Goal: Task Accomplishment & Management: Manage account settings

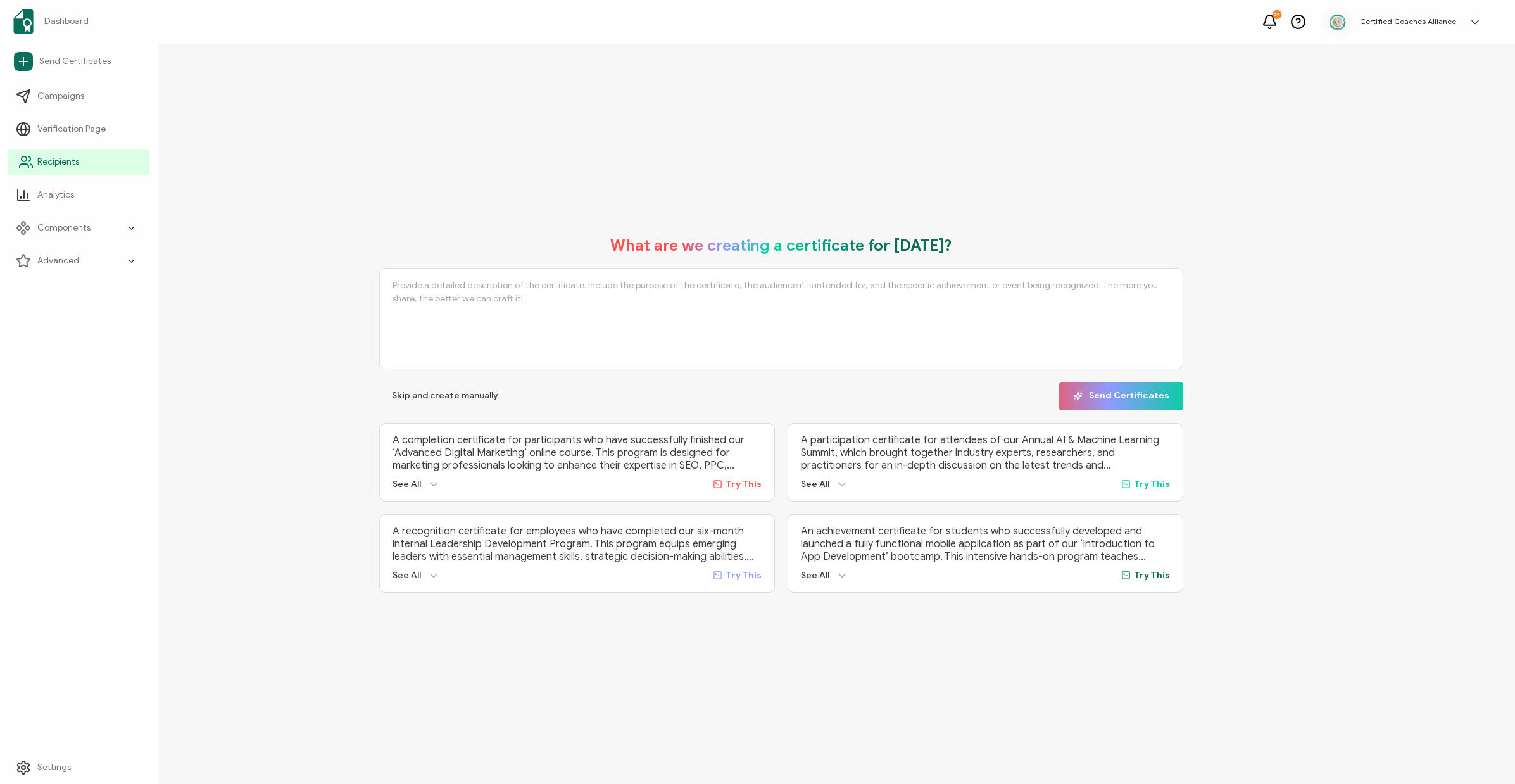
click at [49, 162] on span "Recipients" at bounding box center [58, 161] width 42 height 12
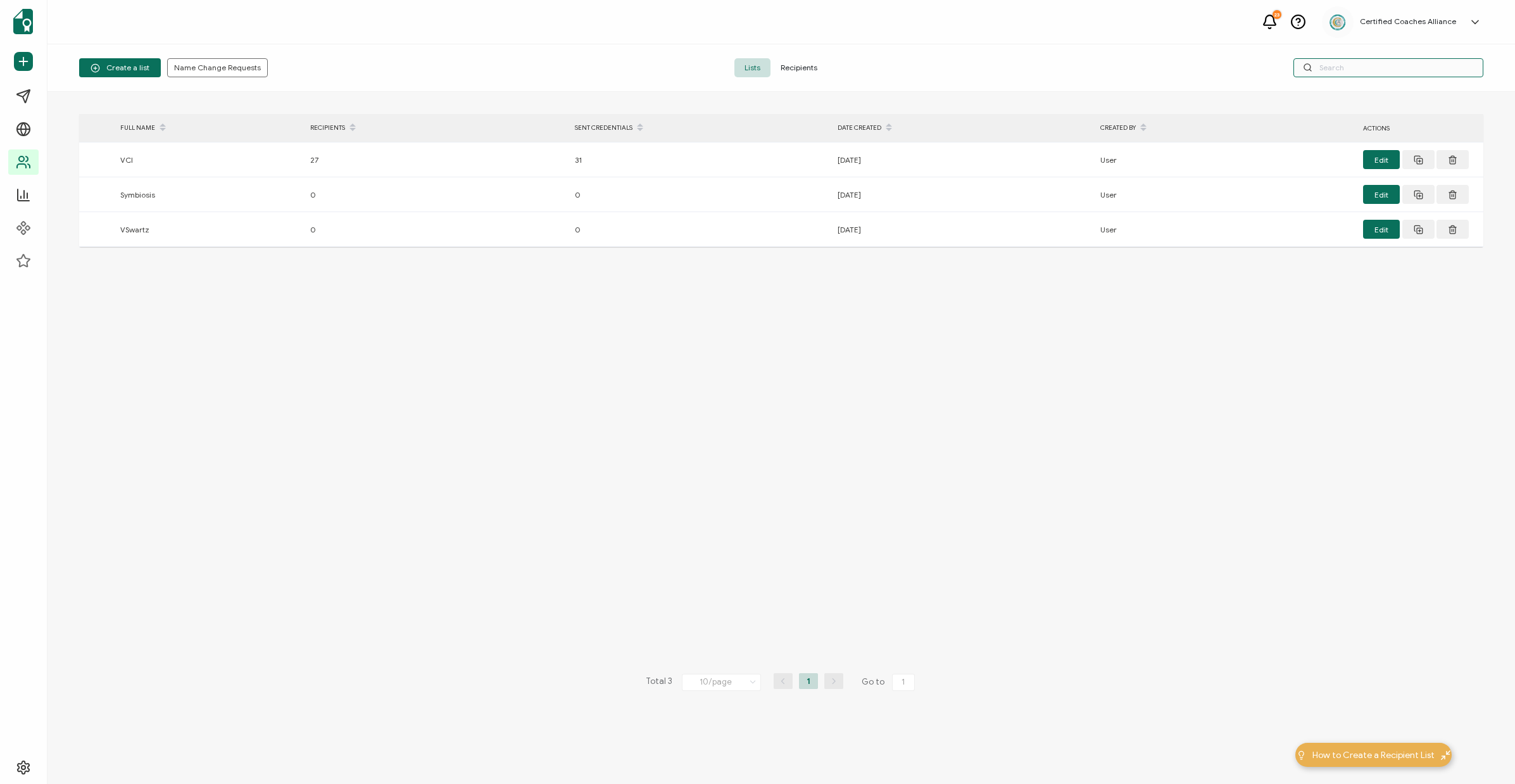
click at [1328, 66] on input "text" at bounding box center [1388, 68] width 190 height 19
click at [825, 66] on span "Recipients" at bounding box center [799, 68] width 57 height 19
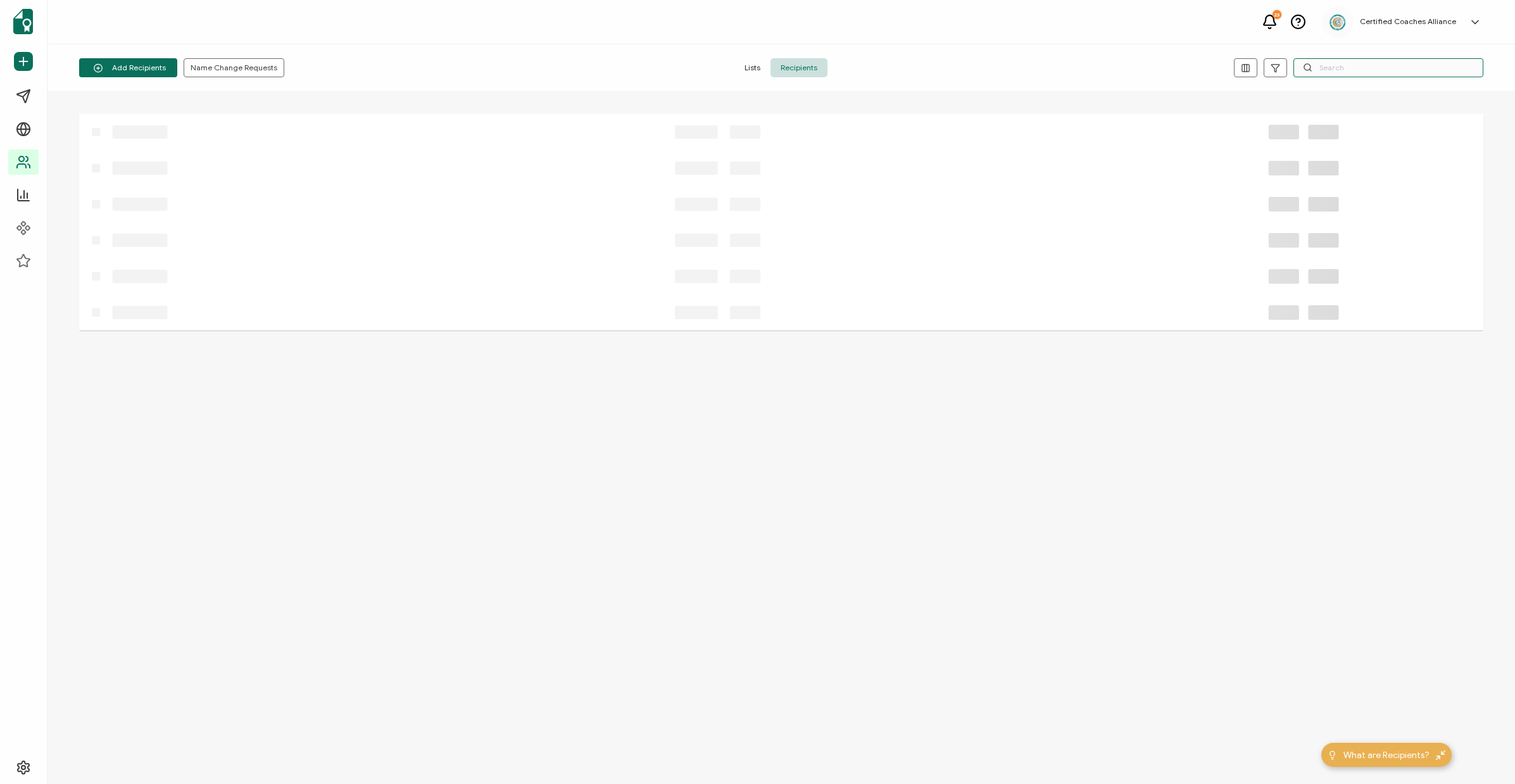
click at [1348, 66] on input "text" at bounding box center [1388, 68] width 190 height 19
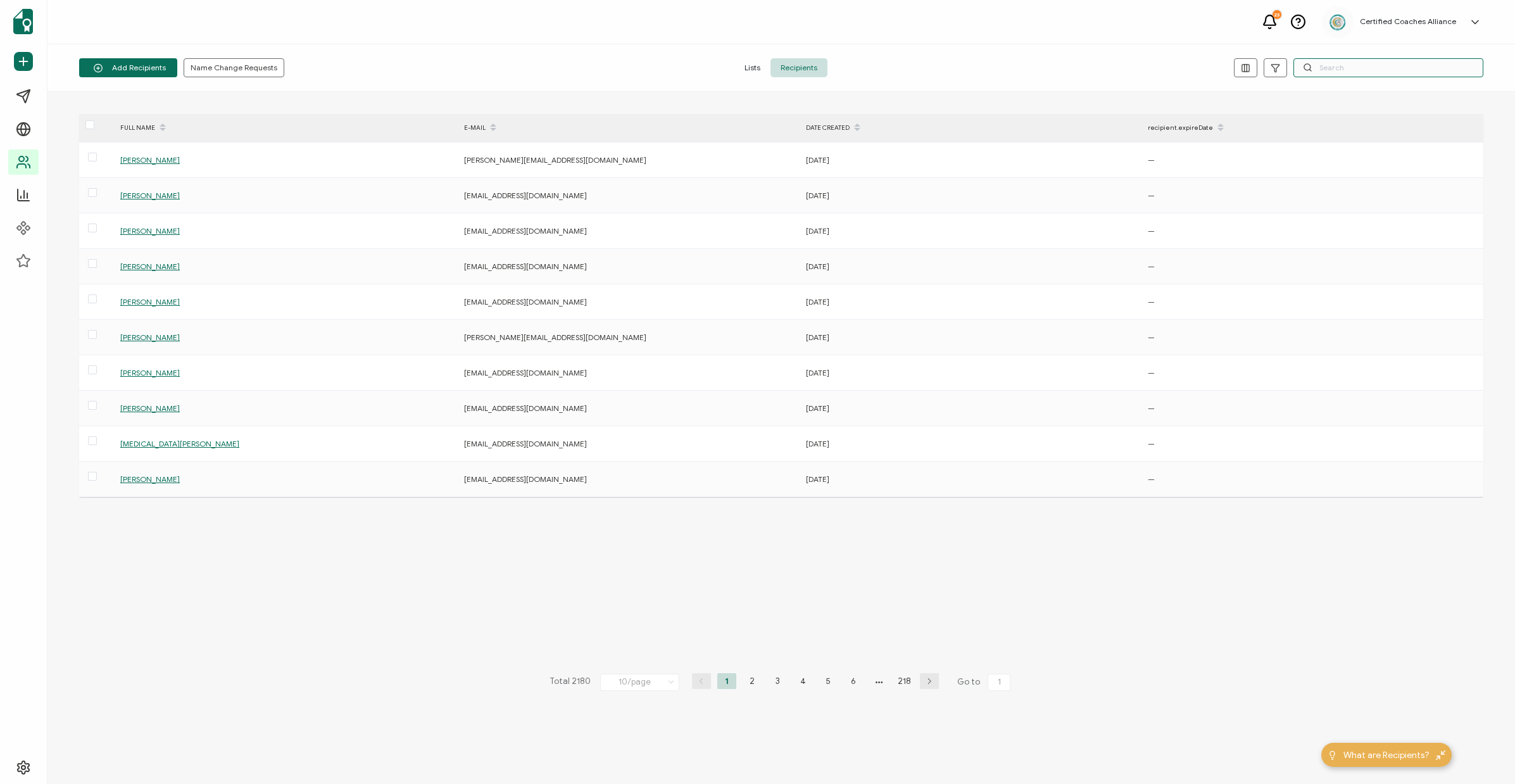
paste input "[EMAIL_ADDRESS][DOMAIN_NAME]"
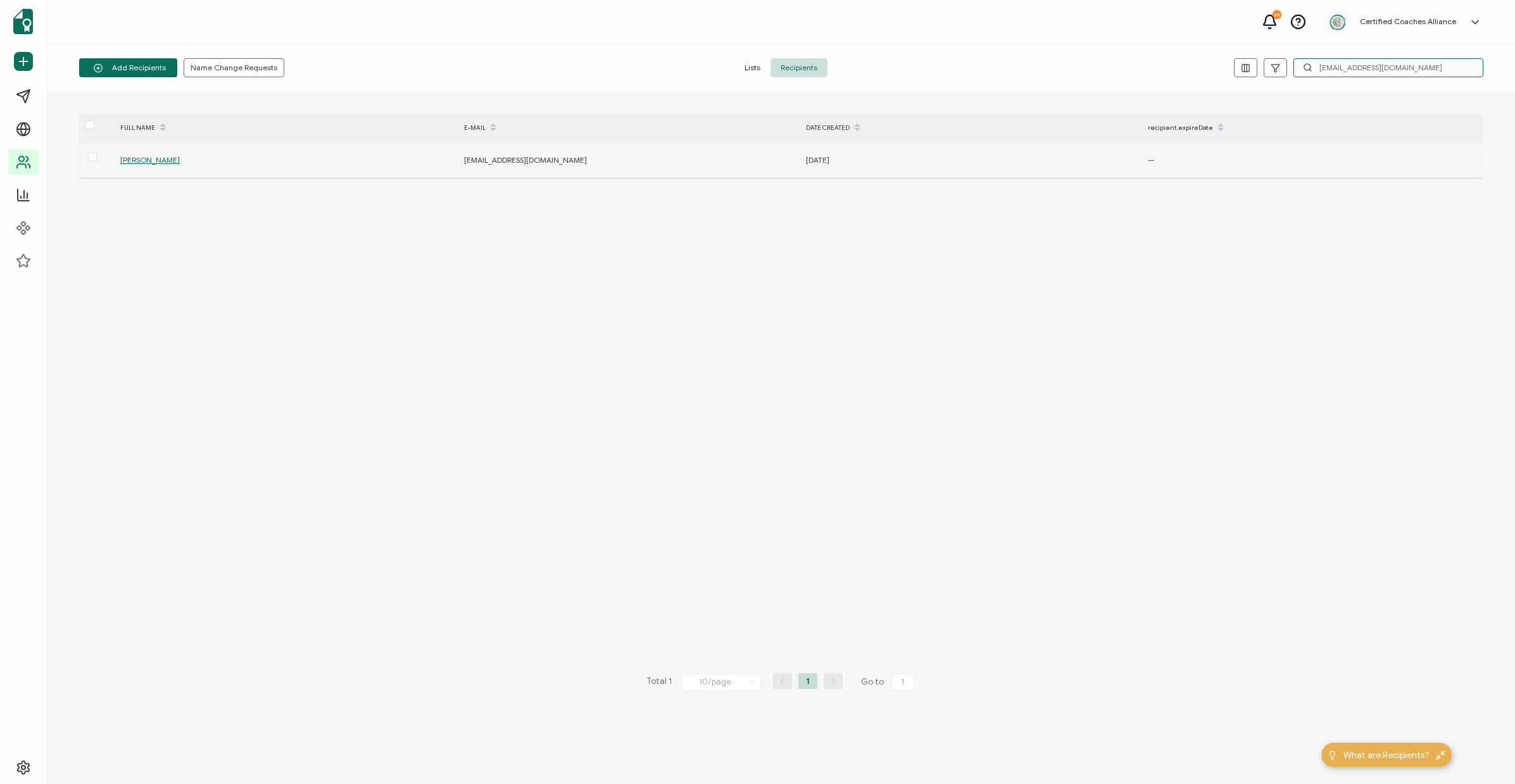
type input "[EMAIL_ADDRESS][DOMAIN_NAME]"
click at [131, 161] on span "[PERSON_NAME]" at bounding box center [150, 159] width 60 height 9
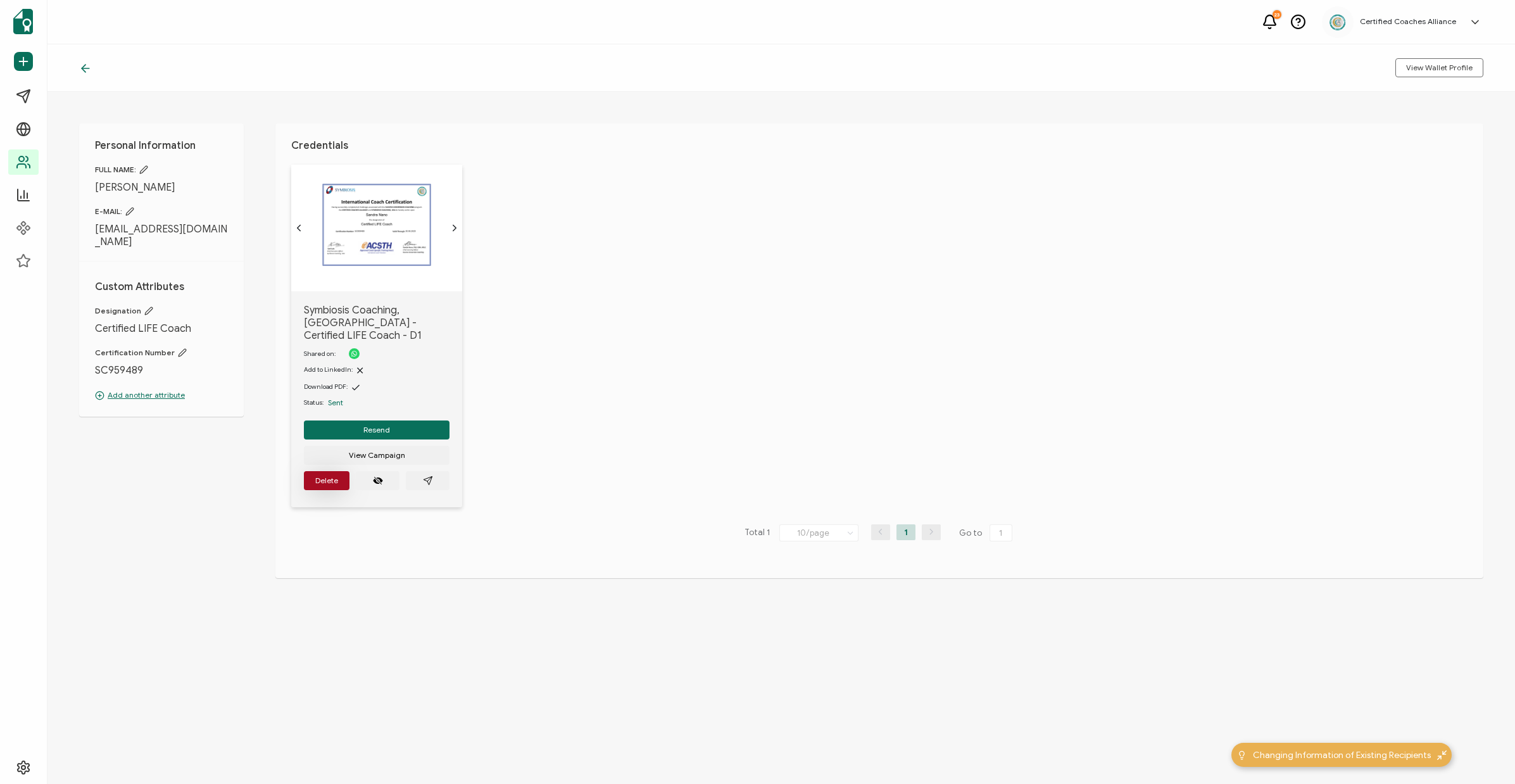
click at [328, 471] on button "Delete" at bounding box center [326, 480] width 46 height 19
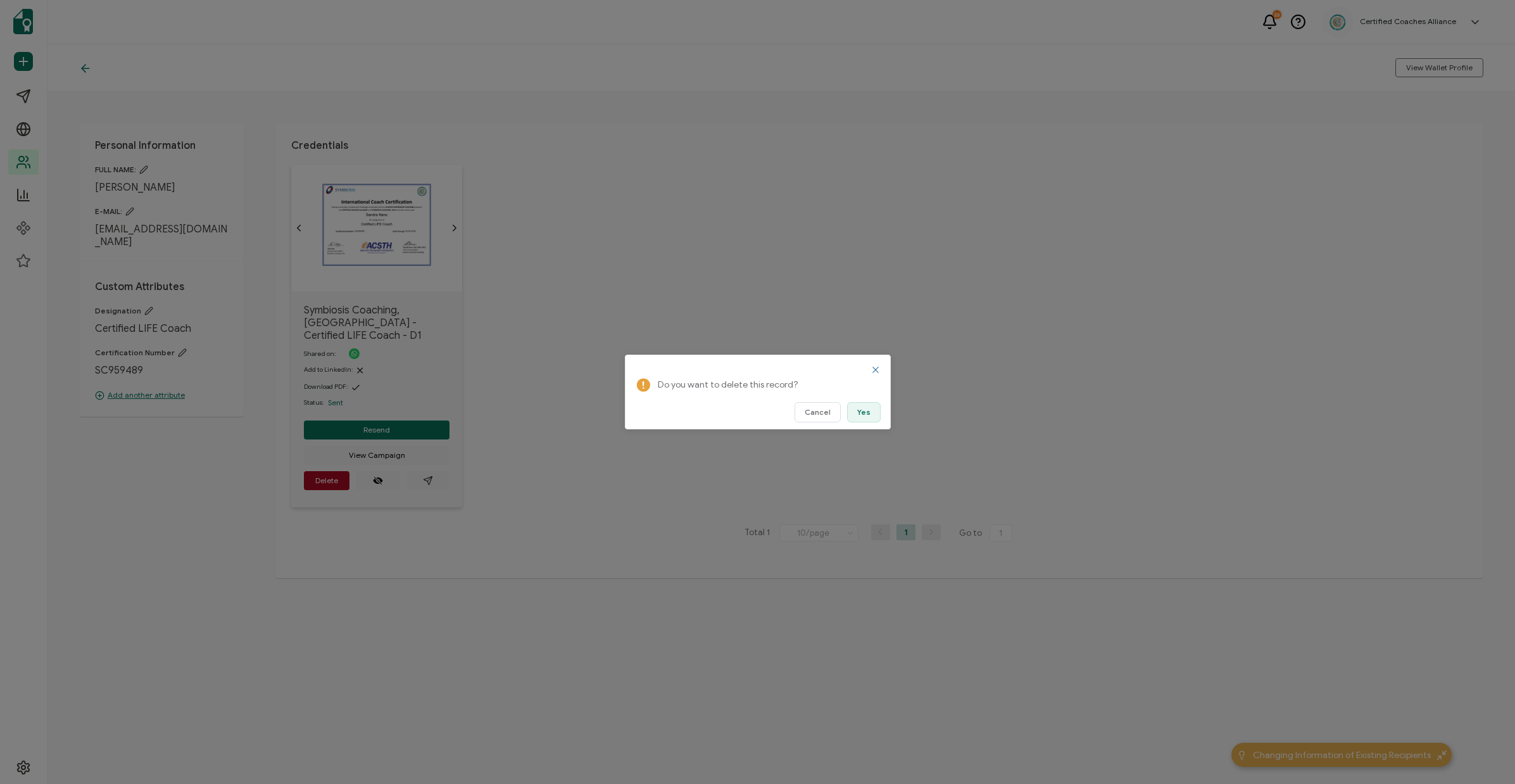
click at [862, 417] on button "Yes" at bounding box center [864, 412] width 33 height 20
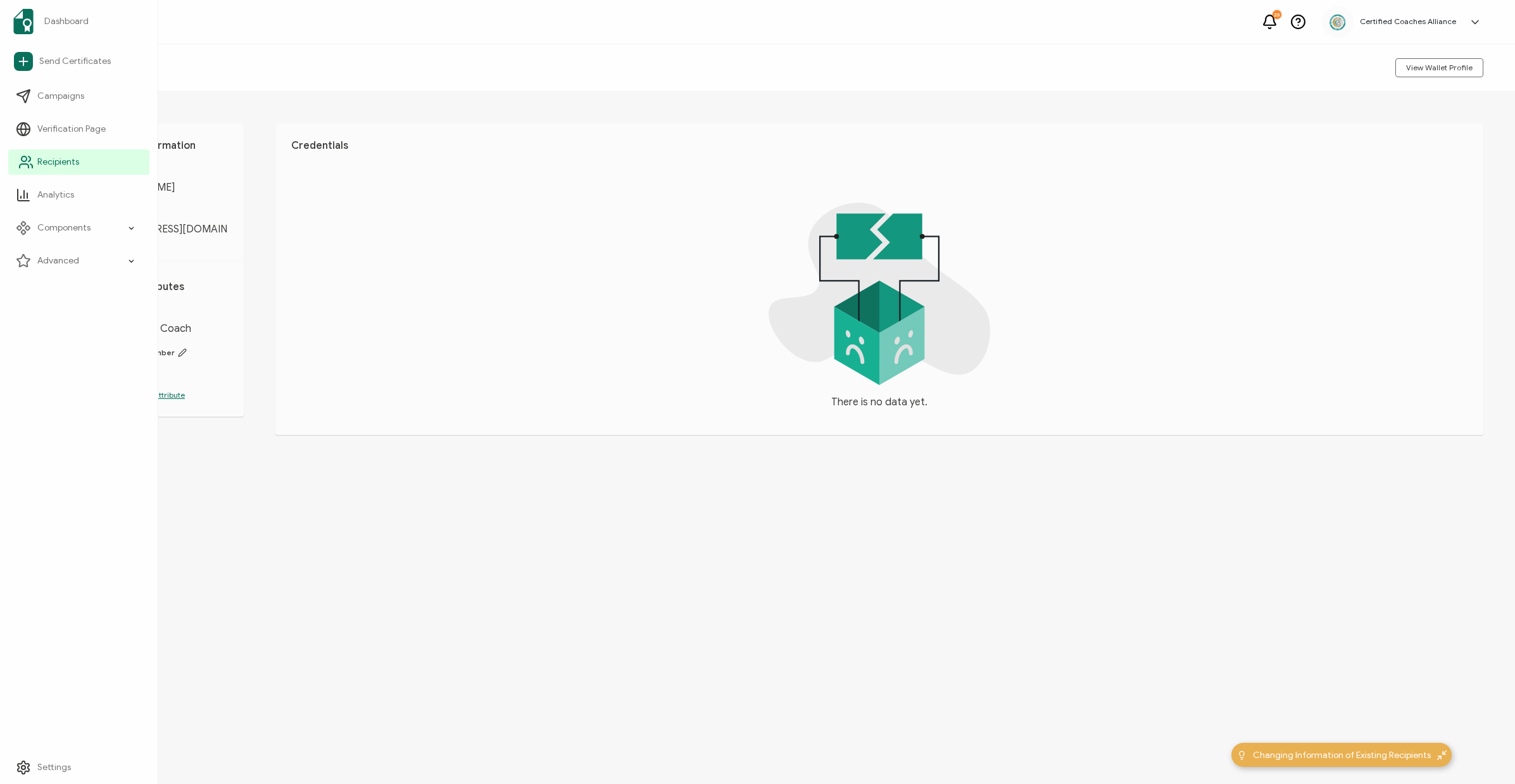
click at [71, 166] on span "Recipients" at bounding box center [58, 161] width 42 height 12
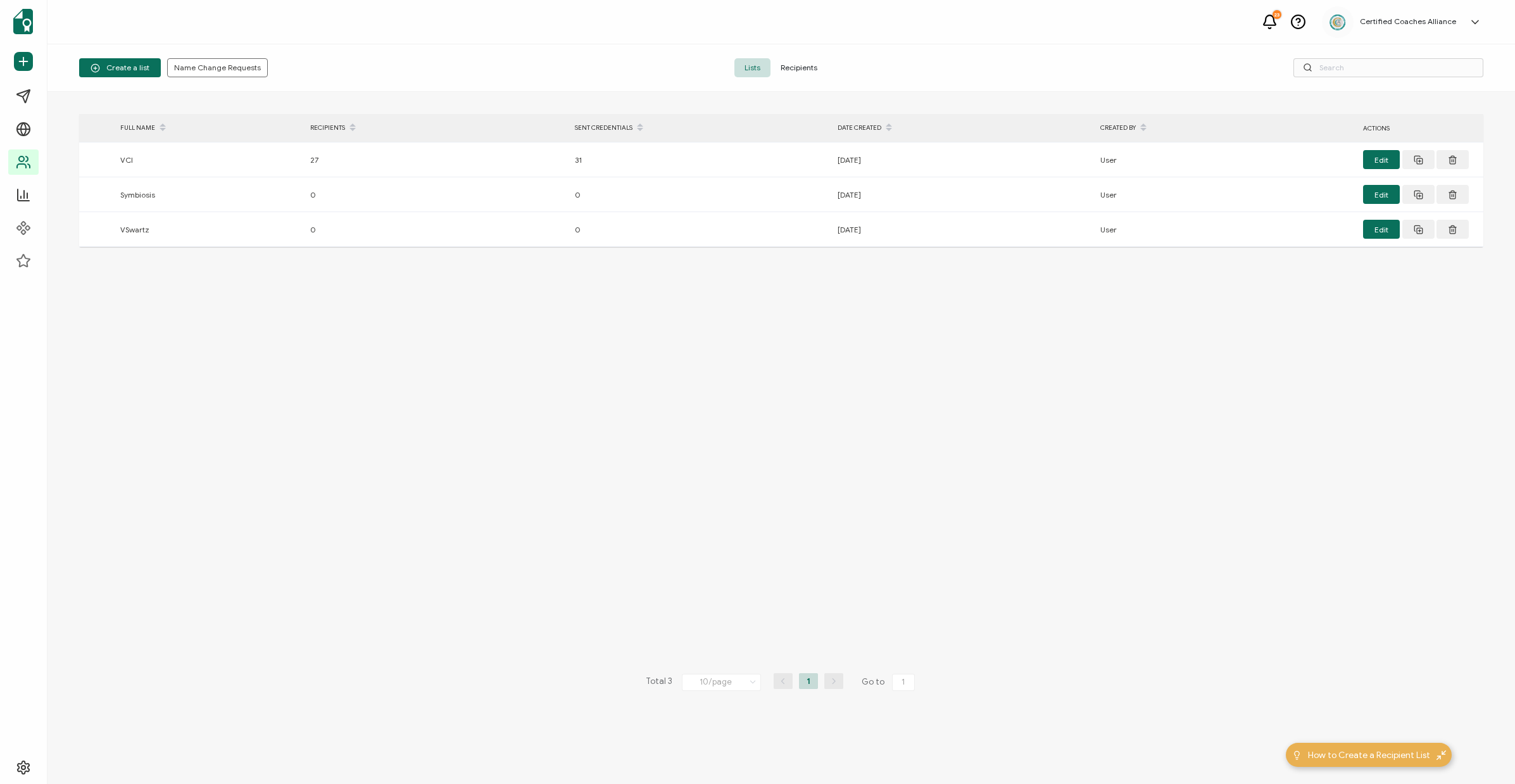
click at [805, 67] on span "Recipients" at bounding box center [799, 68] width 57 height 19
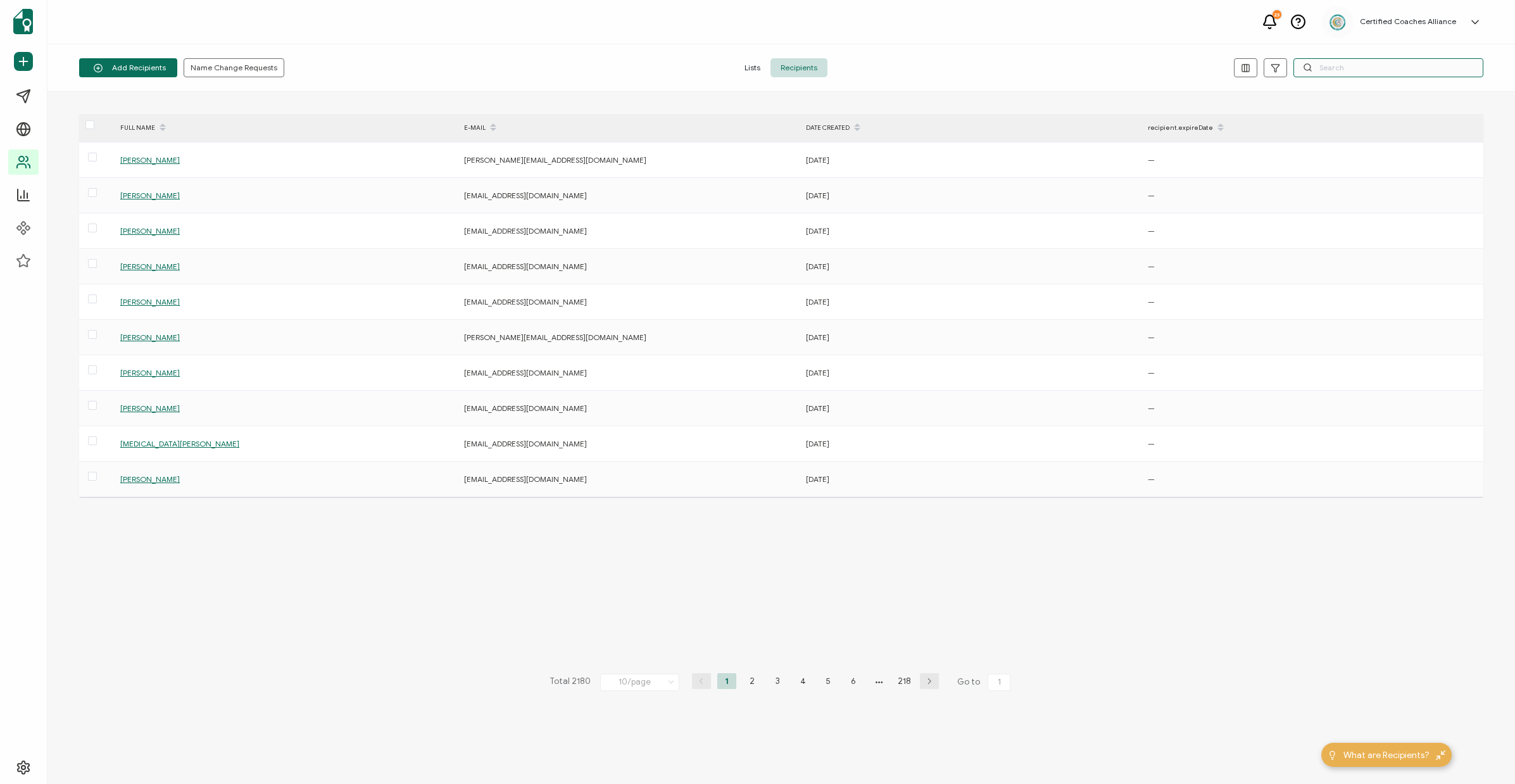
click at [1338, 71] on input "text" at bounding box center [1388, 68] width 190 height 19
paste input "[EMAIL_ADDRESS][DOMAIN_NAME]"
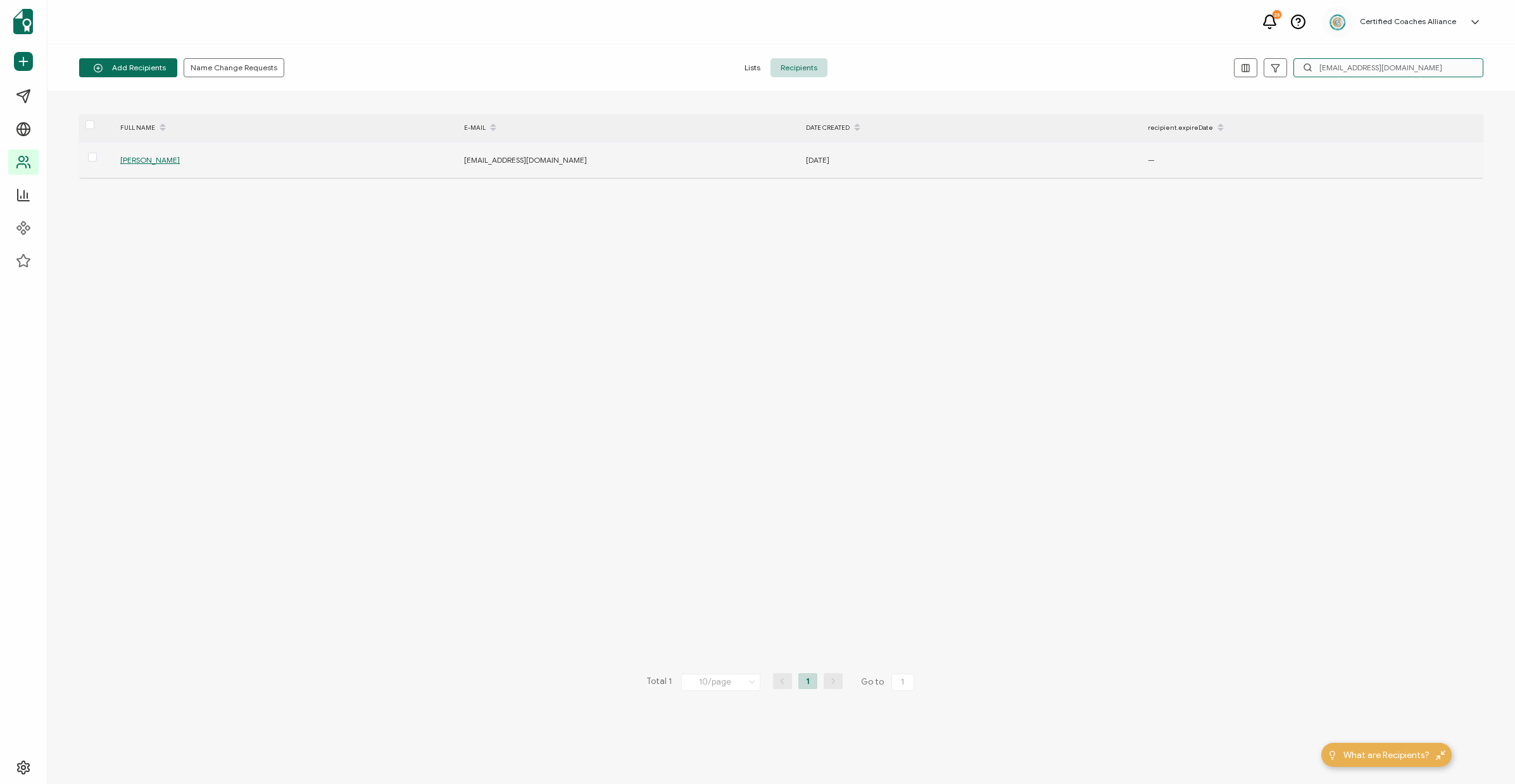
type input "[EMAIL_ADDRESS][DOMAIN_NAME]"
click at [150, 160] on span "[PERSON_NAME]" at bounding box center [150, 159] width 60 height 9
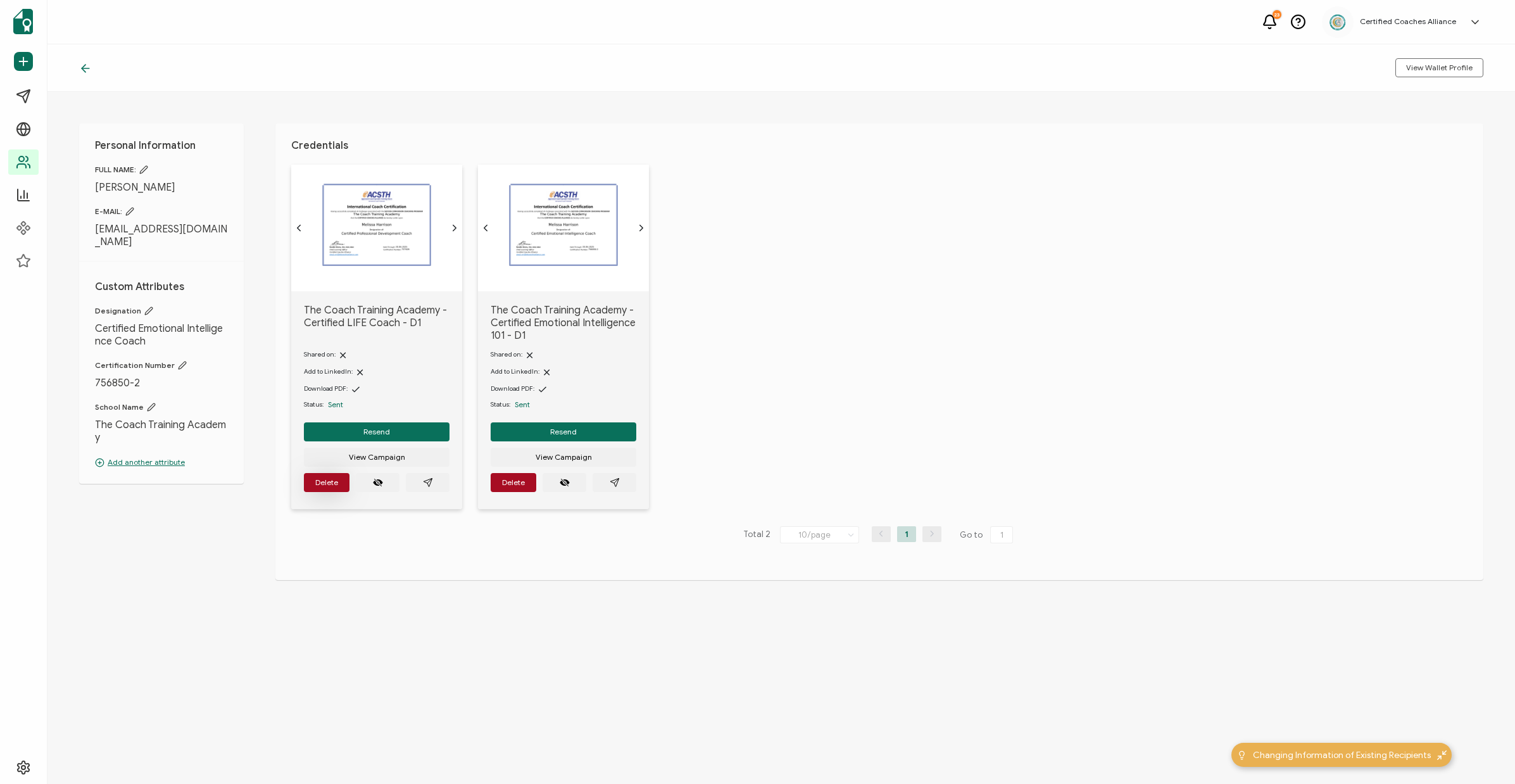
click at [325, 486] on span "Delete" at bounding box center [326, 482] width 23 height 7
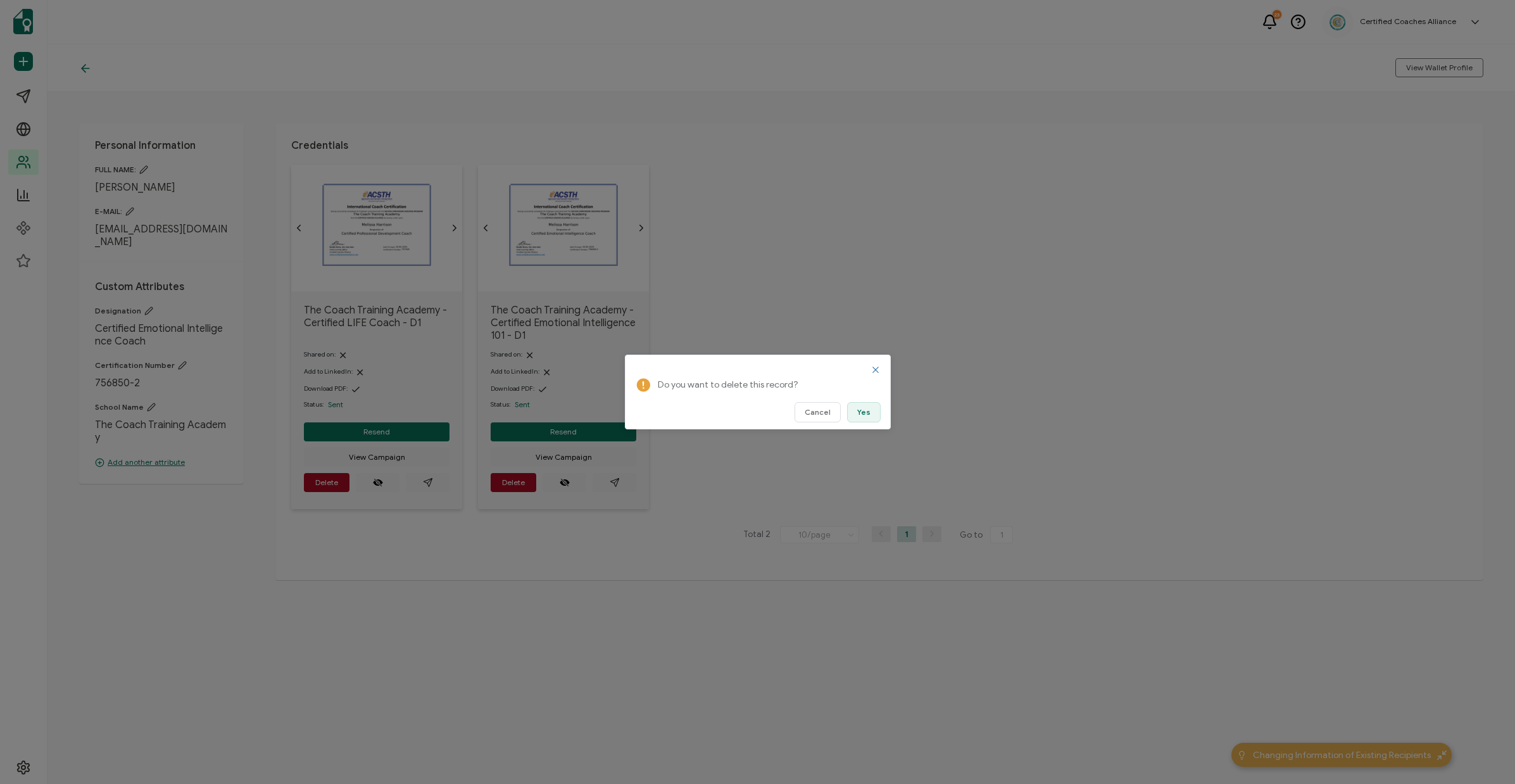
click at [861, 411] on span "Yes" at bounding box center [864, 412] width 13 height 7
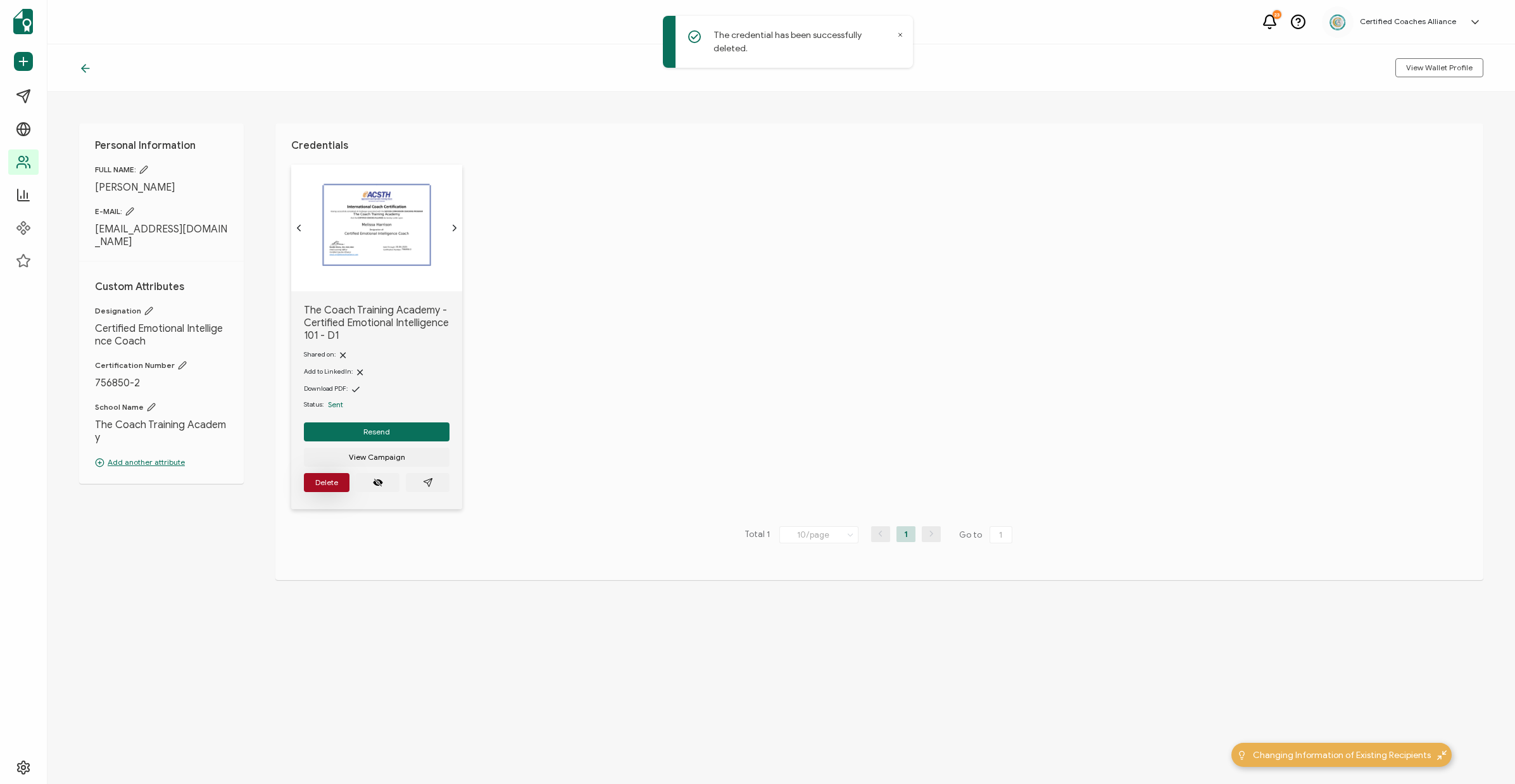
click at [330, 486] on span "Delete" at bounding box center [326, 482] width 23 height 7
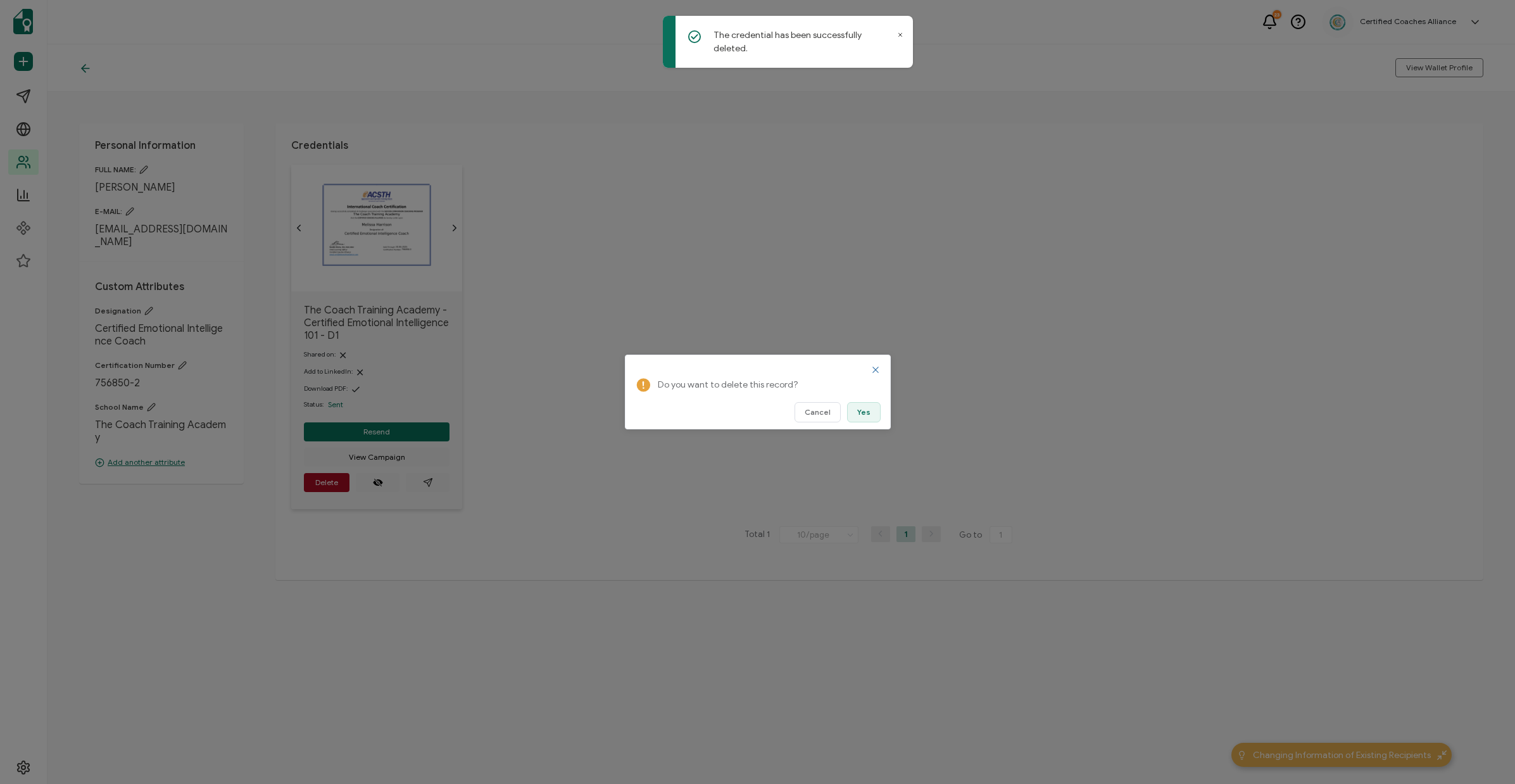
click at [860, 411] on span "Yes" at bounding box center [864, 412] width 13 height 7
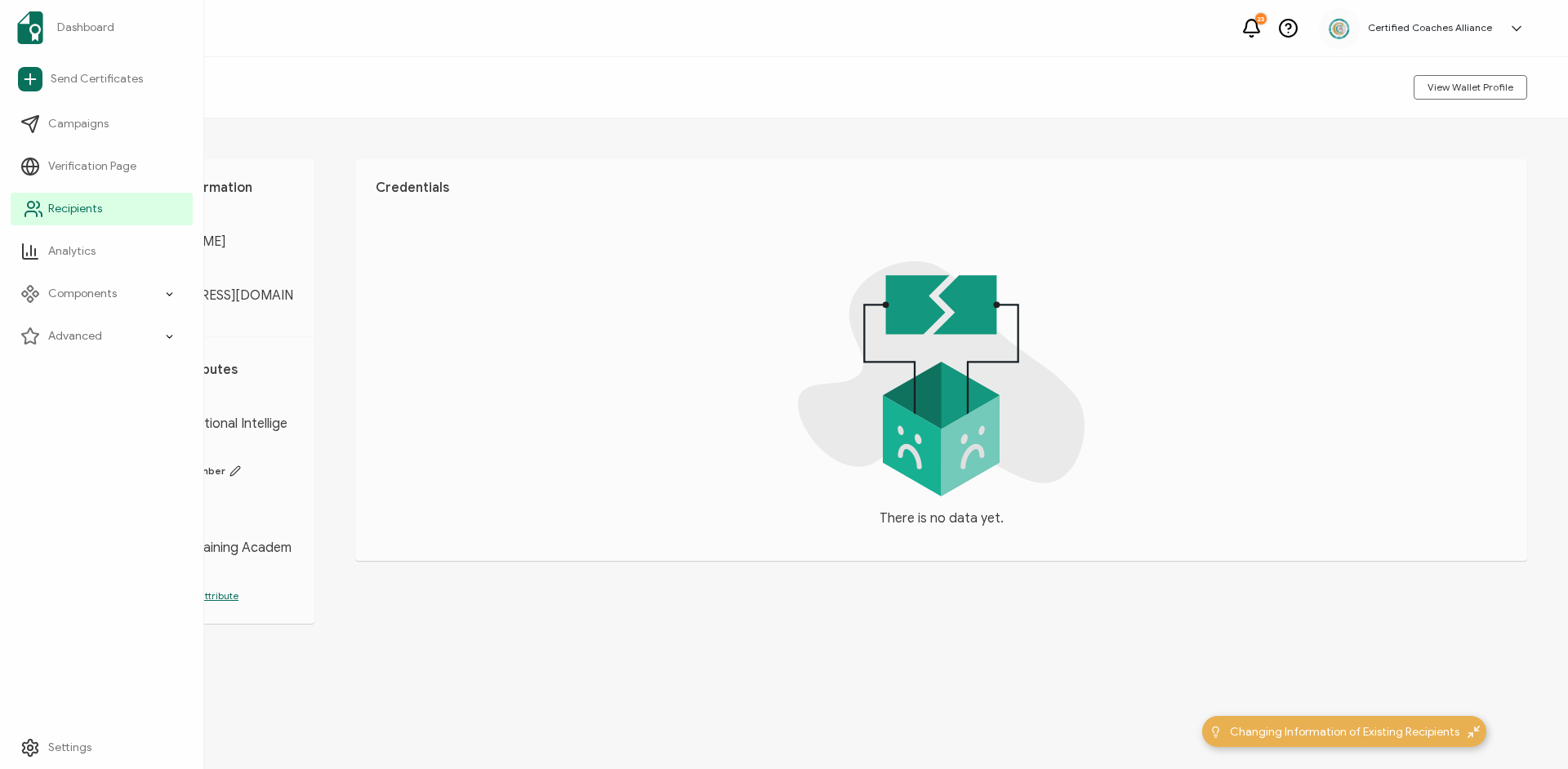
drag, startPoint x: 65, startPoint y: 208, endPoint x: 171, endPoint y: 212, distance: 106.1
click at [65, 208] on span "Recipients" at bounding box center [75, 208] width 54 height 16
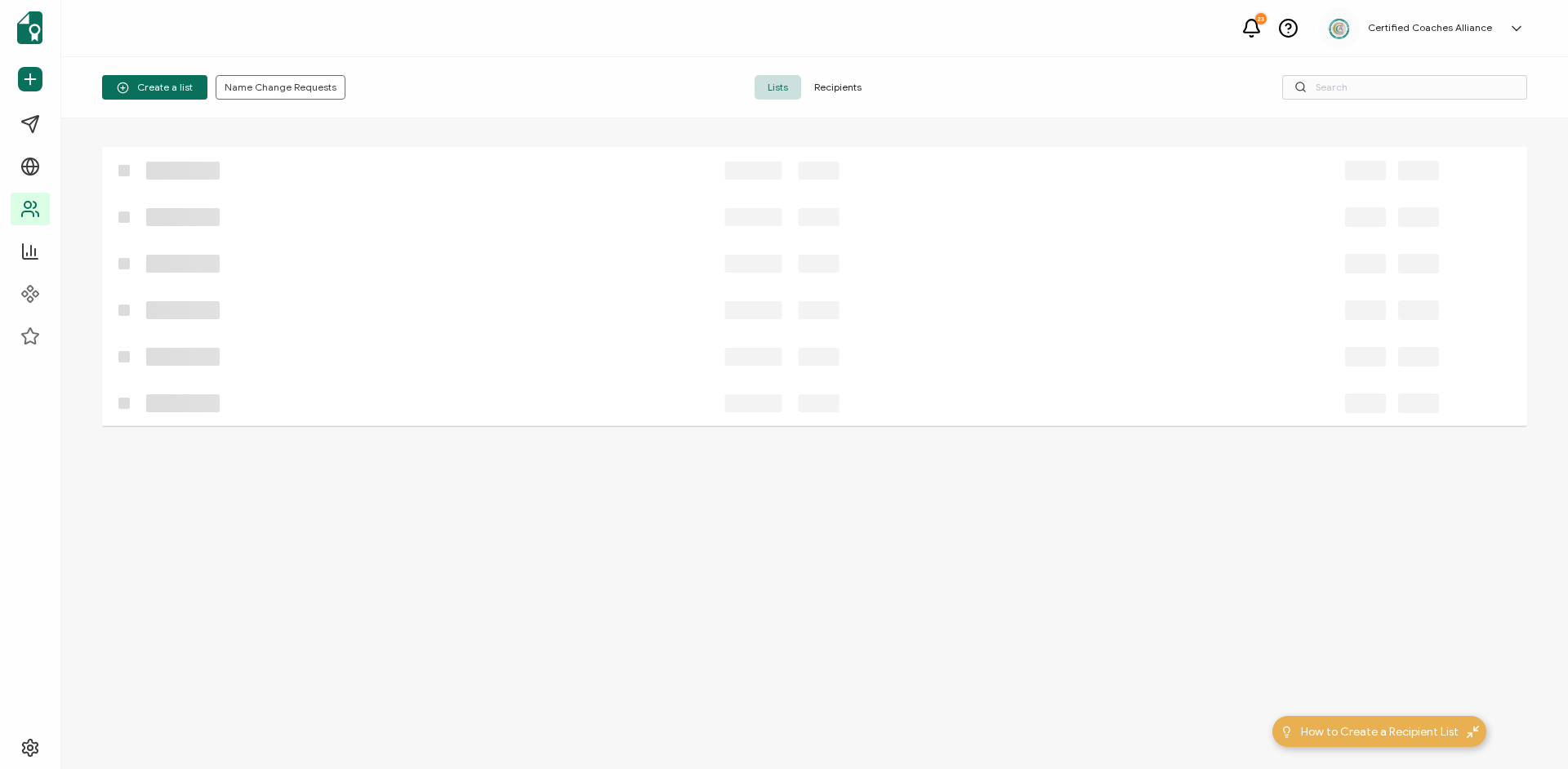
click at [836, 91] on span "Recipients" at bounding box center [838, 87] width 73 height 24
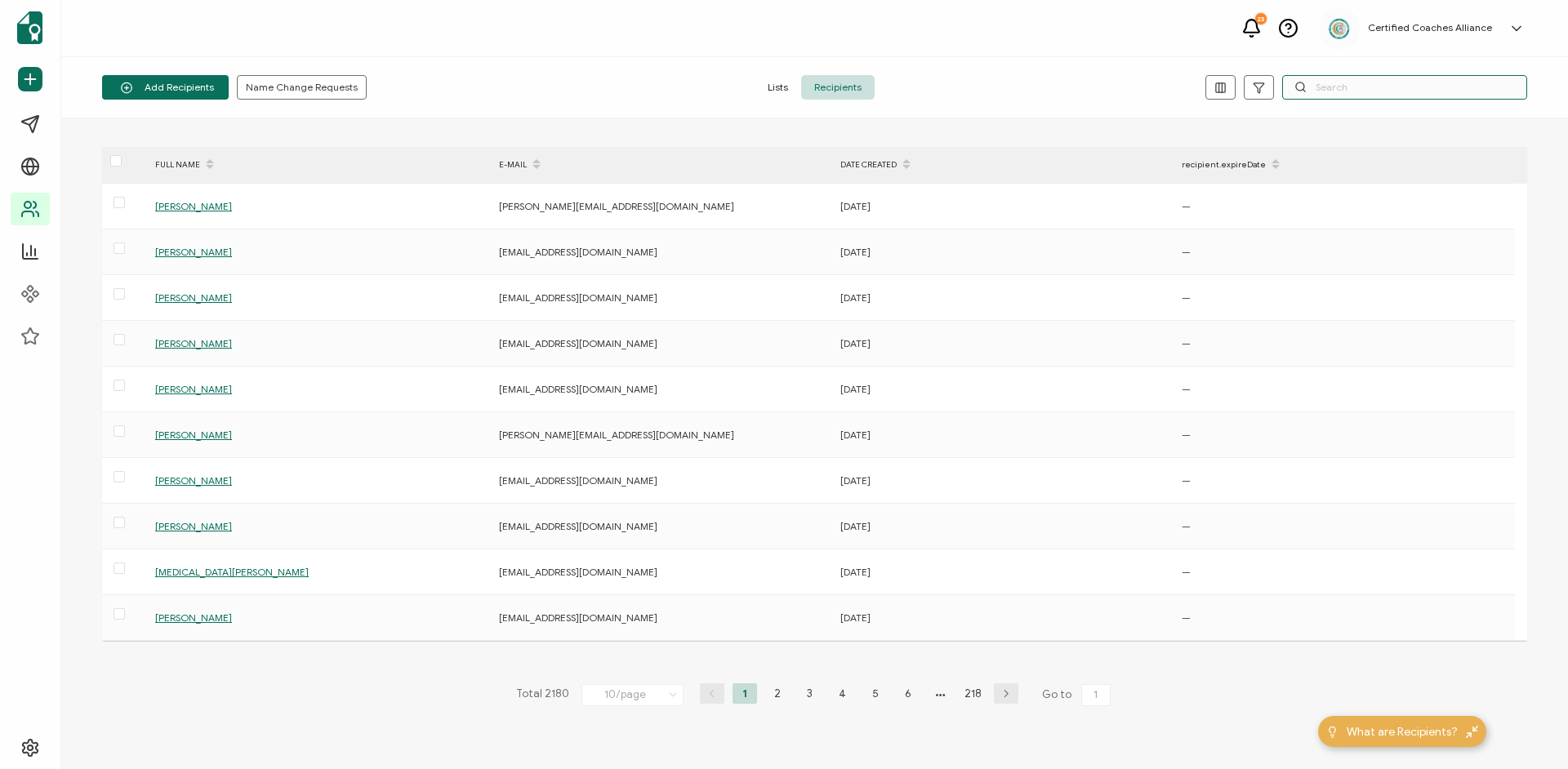
click at [1348, 84] on input "text" at bounding box center [1404, 87] width 245 height 24
paste input "[EMAIL_ADDRESS][DOMAIN_NAME]"
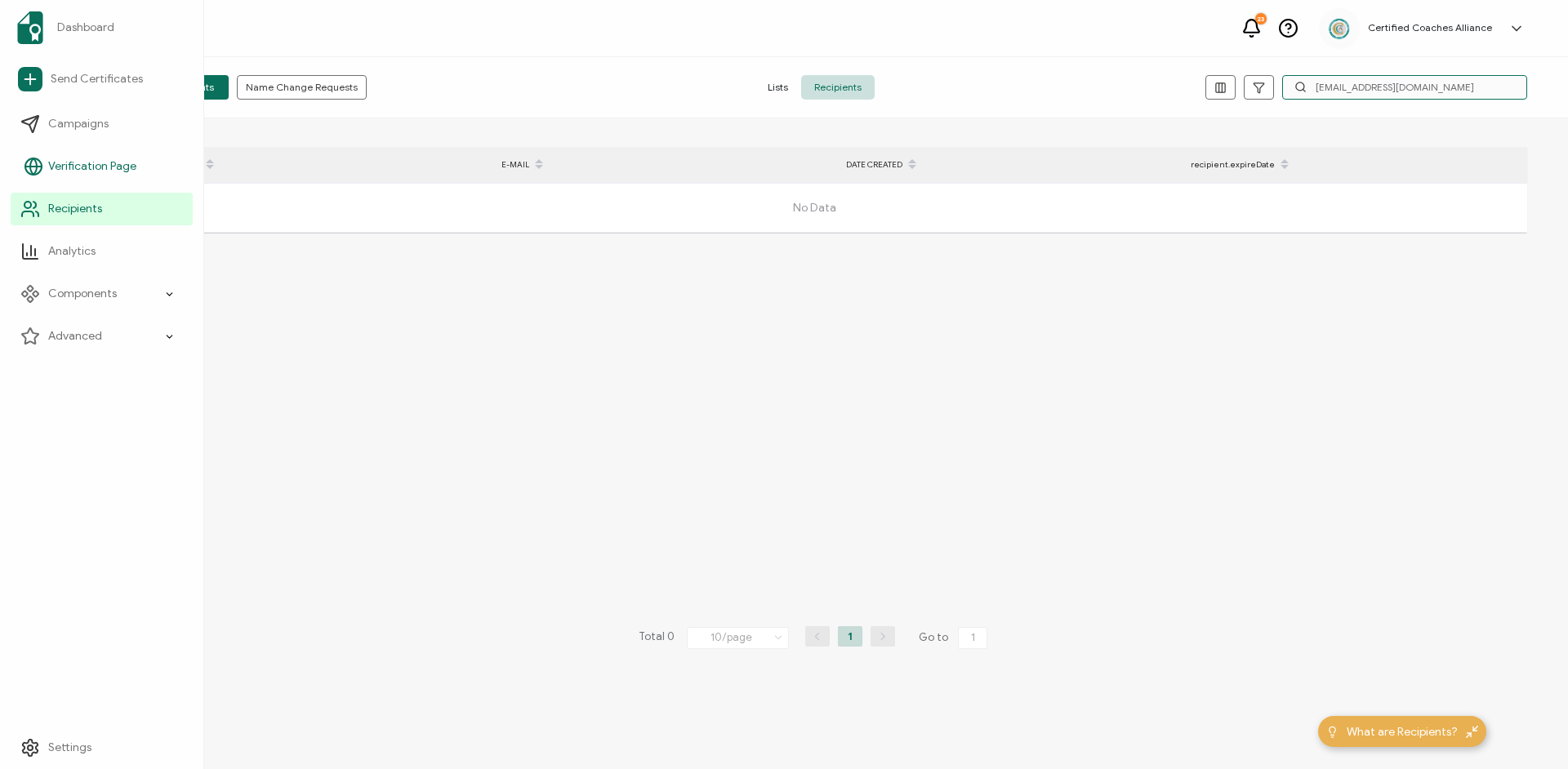
click at [1447, 89] on input "[EMAIL_ADDRESS][DOMAIN_NAME]" at bounding box center [1404, 87] width 245 height 24
paste input "Logadassen Peruman"
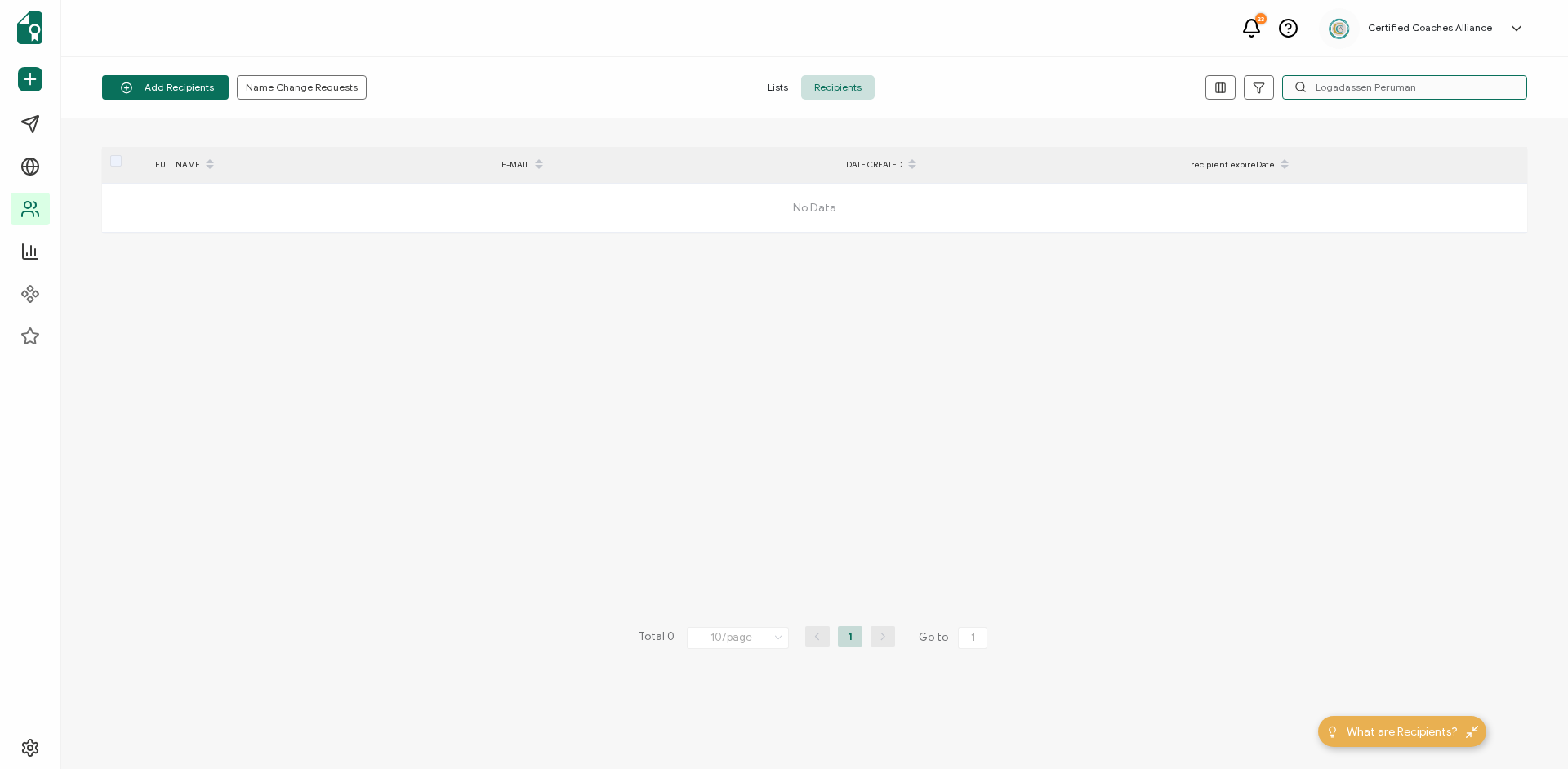
click at [1441, 80] on input "Logadassen Peruman" at bounding box center [1404, 87] width 245 height 24
paste input "[EMAIL_ADDRESS][DOMAIN_NAME]"
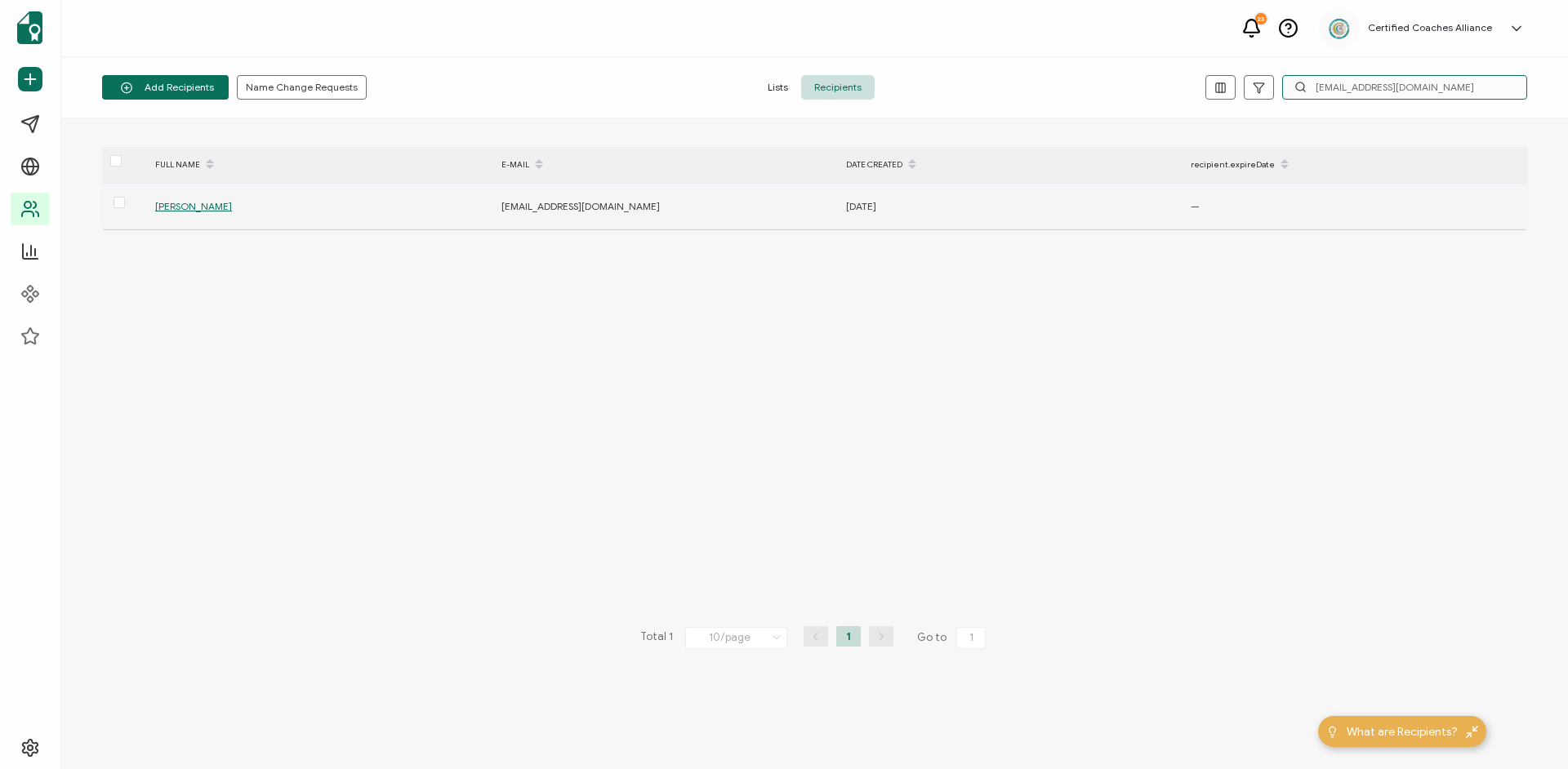
type input "[EMAIL_ADDRESS][DOMAIN_NAME]"
click at [231, 203] on span "[PERSON_NAME]" at bounding box center [194, 205] width 77 height 12
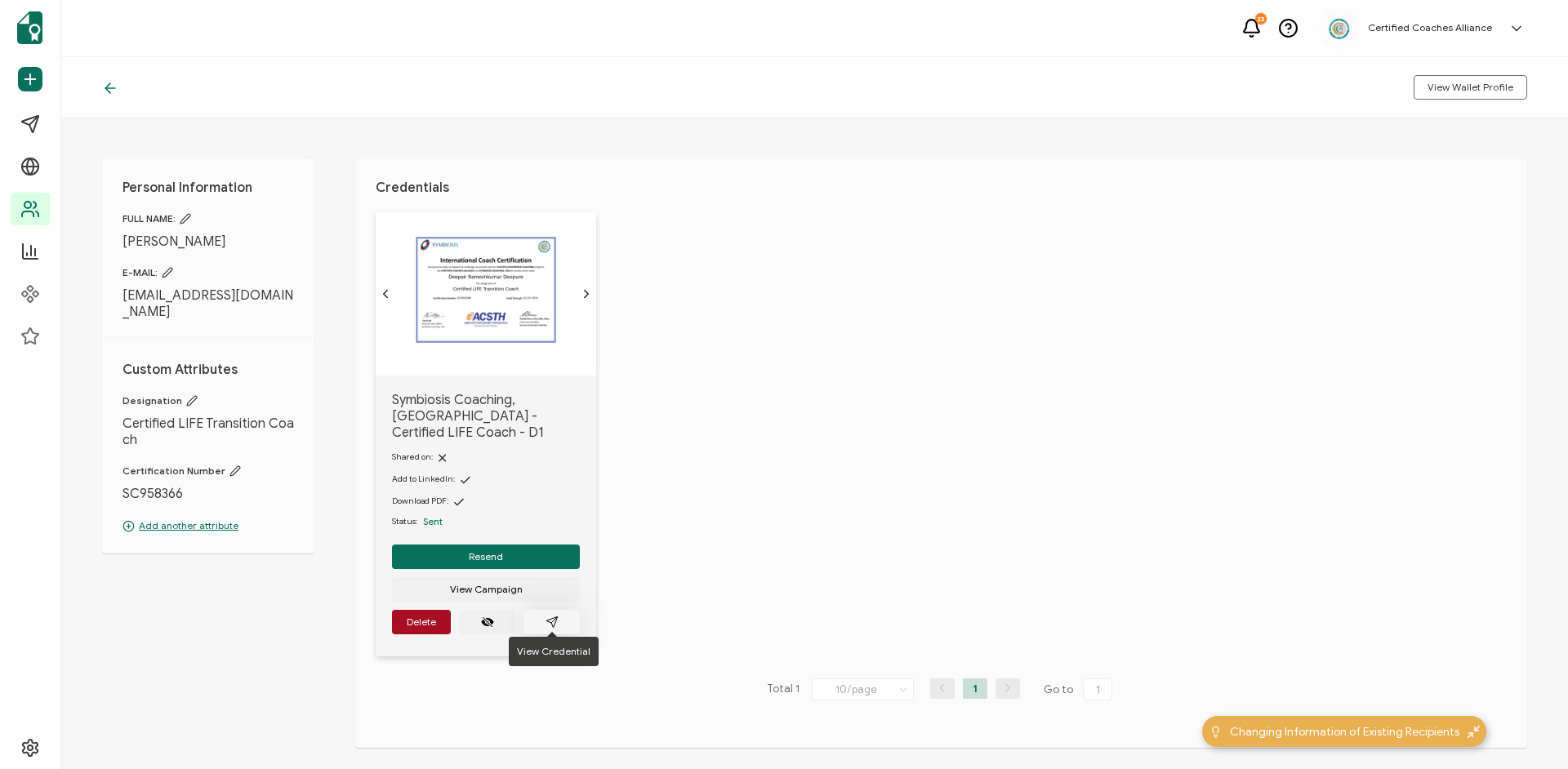
click at [558, 610] on button "button" at bounding box center [551, 622] width 56 height 24
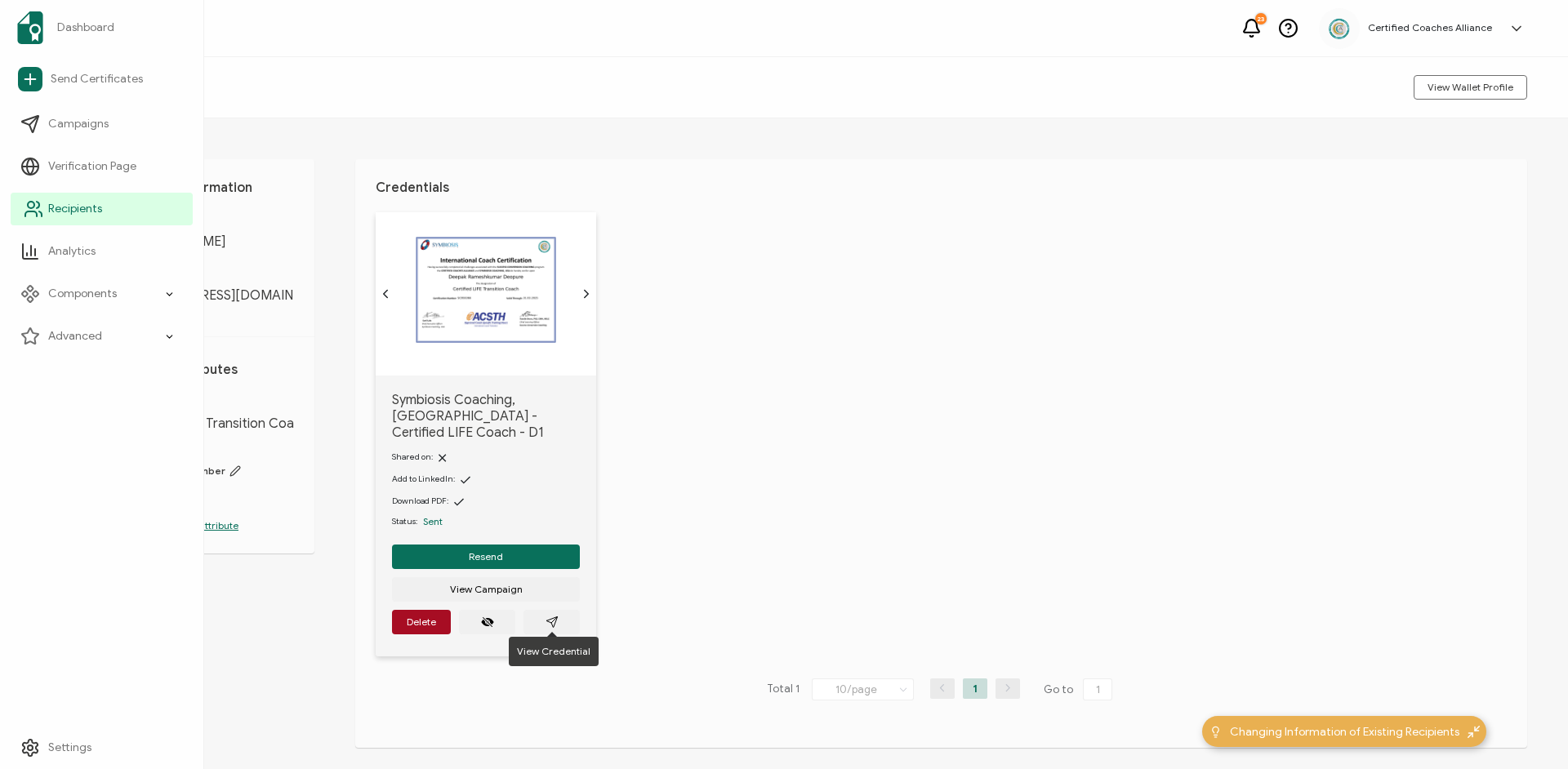
click at [81, 208] on span "Recipients" at bounding box center [75, 208] width 54 height 16
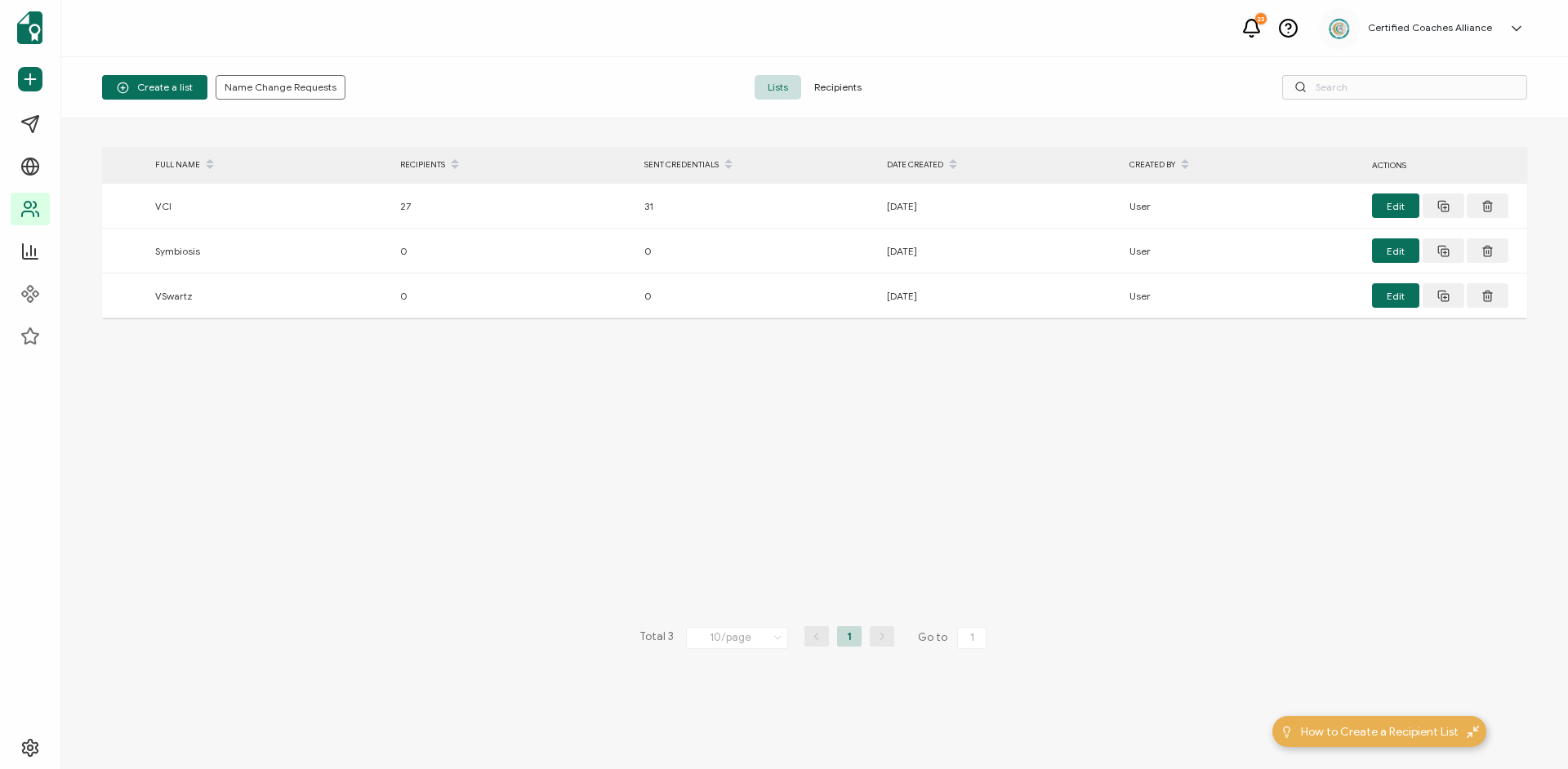
click at [859, 92] on span "Recipients" at bounding box center [838, 87] width 73 height 24
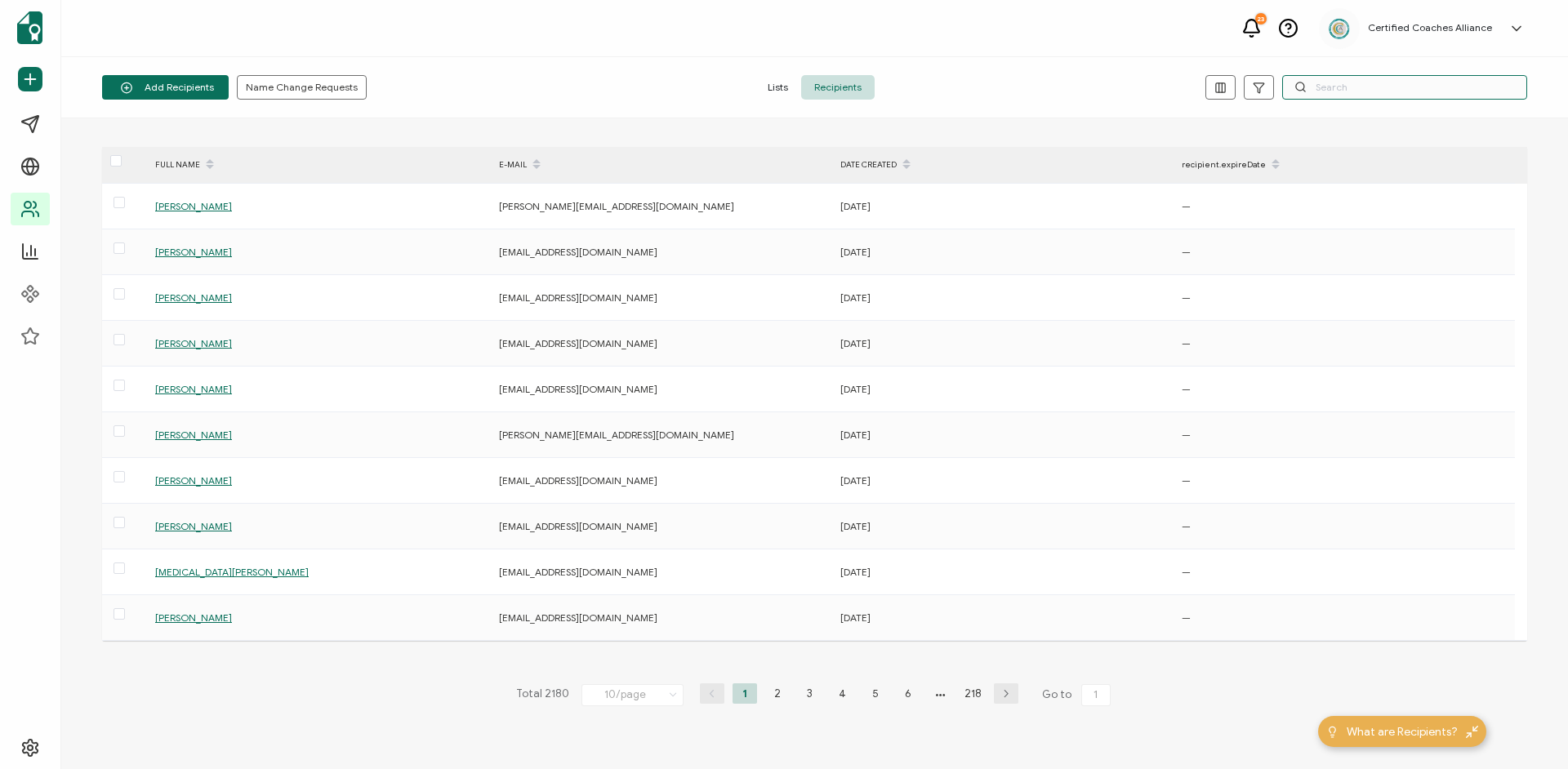
click at [1412, 92] on input "text" at bounding box center [1404, 87] width 245 height 24
paste input "[EMAIL_ADDRESS][DOMAIN_NAME]"
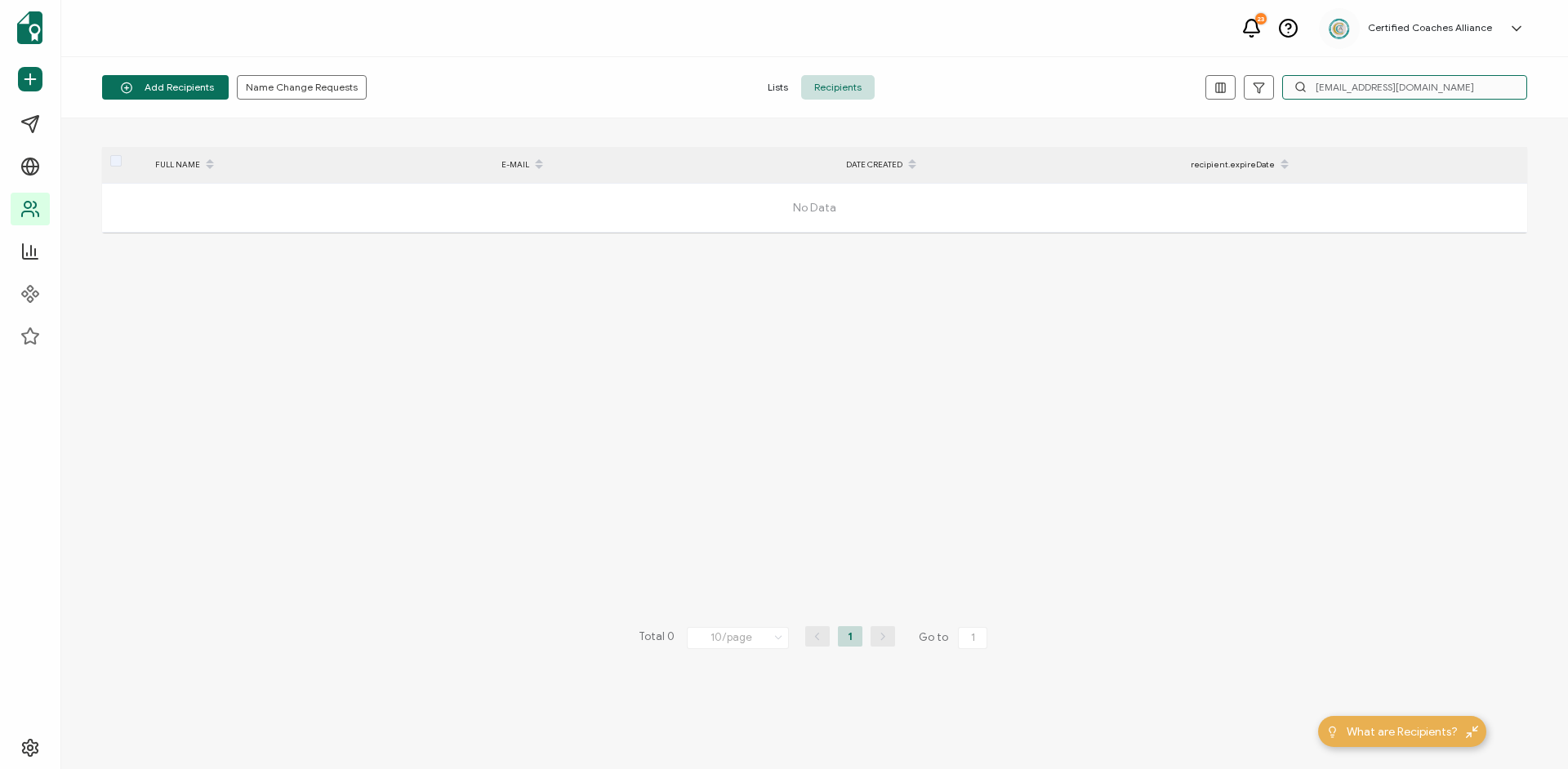
type input "[EMAIL_ADDRESS][DOMAIN_NAME]"
